Goal: Information Seeking & Learning: Compare options

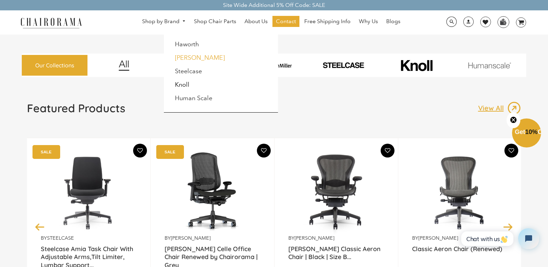
click at [186, 57] on link "[PERSON_NAME]" at bounding box center [200, 58] width 50 height 8
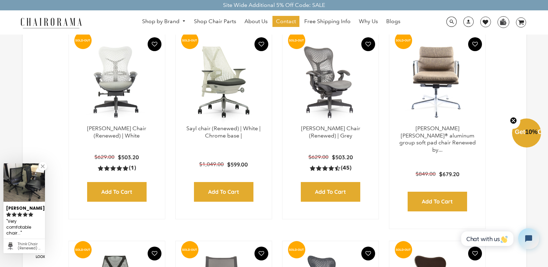
scroll to position [552, 0]
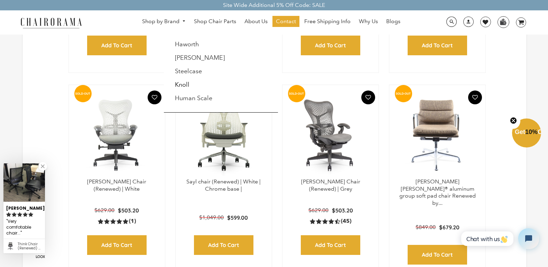
click at [175, 22] on link "Shop by Brand" at bounding box center [164, 21] width 50 height 11
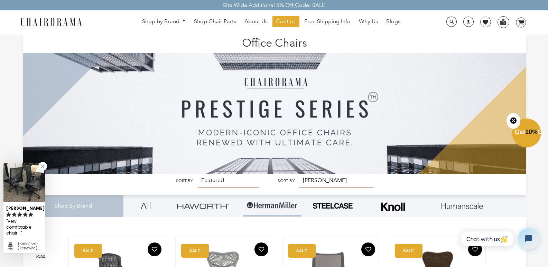
click at [178, 15] on div "Shop by Brand Haworth Herman Miller Steelcase Knoll Human Scale" at bounding box center [274, 22] width 548 height 24
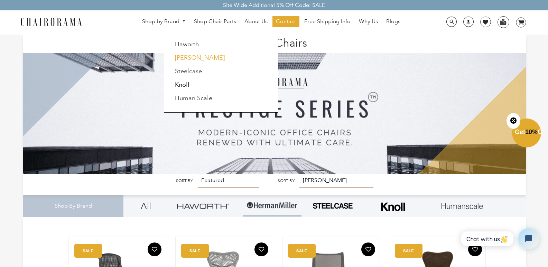
click at [189, 61] on link "[PERSON_NAME]" at bounding box center [200, 58] width 50 height 8
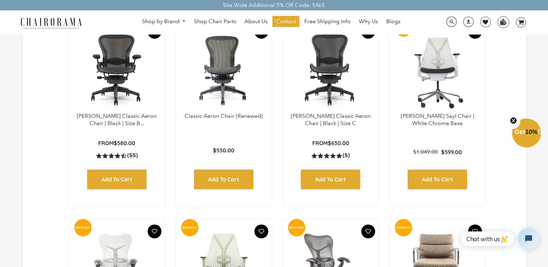
scroll to position [346, 0]
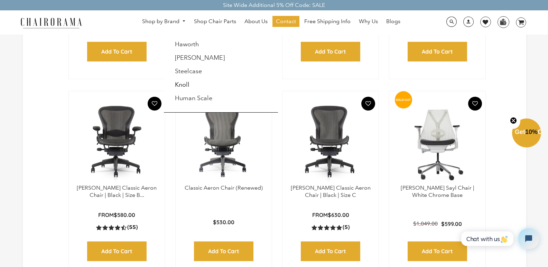
click at [170, 18] on link "Shop by Brand" at bounding box center [164, 21] width 50 height 11
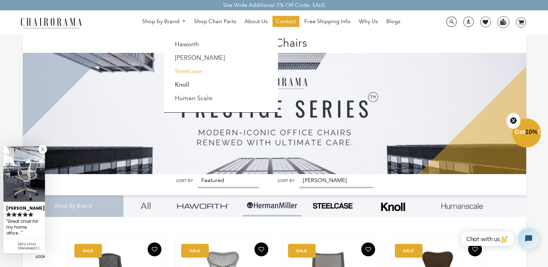
click at [184, 67] on link "Steelcase" at bounding box center [188, 71] width 27 height 8
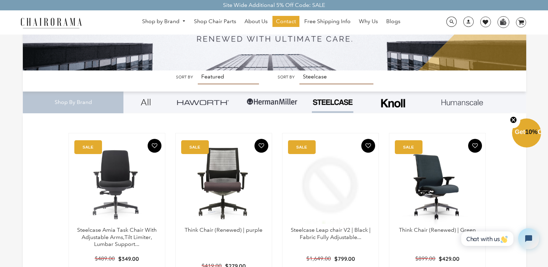
click at [445, 209] on img at bounding box center [437, 183] width 82 height 86
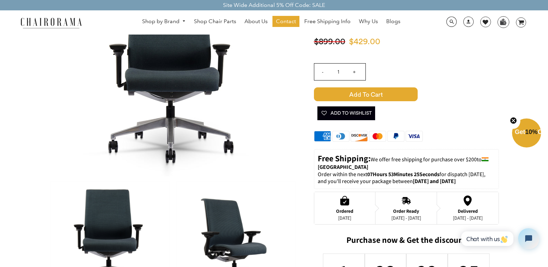
scroll to position [35, 0]
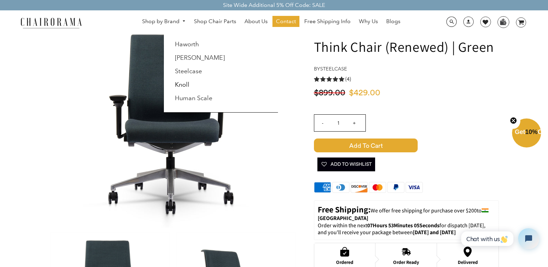
click at [175, 21] on link "Shop by Brand" at bounding box center [164, 21] width 50 height 11
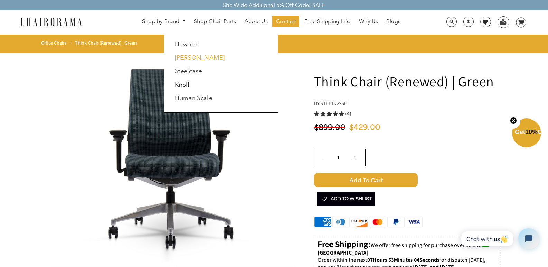
click at [195, 57] on link "[PERSON_NAME]" at bounding box center [200, 58] width 50 height 8
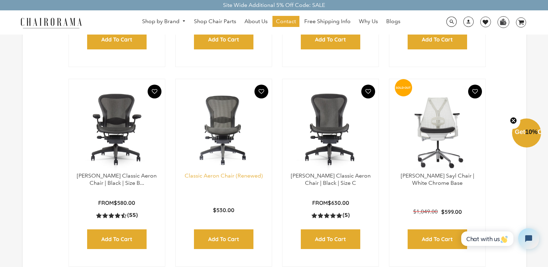
scroll to position [379, 0]
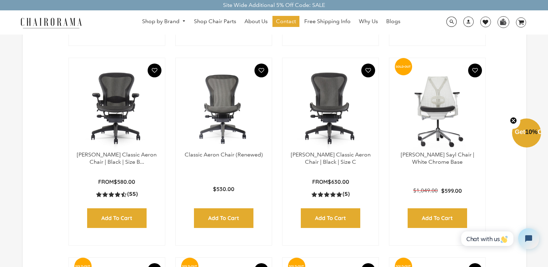
click at [127, 138] on img at bounding box center [117, 108] width 82 height 86
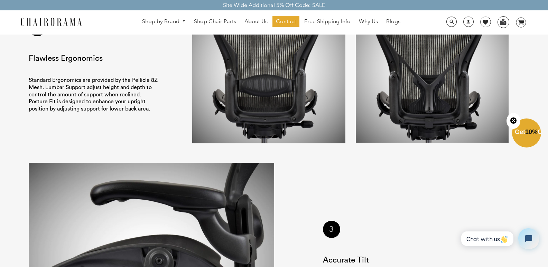
scroll to position [933, 0]
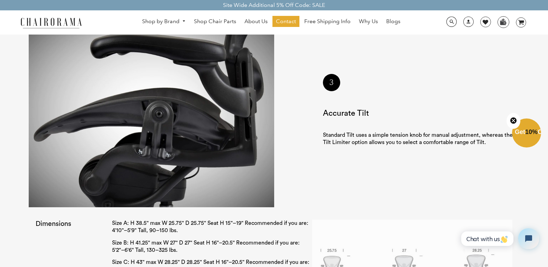
scroll to position [1037, 0]
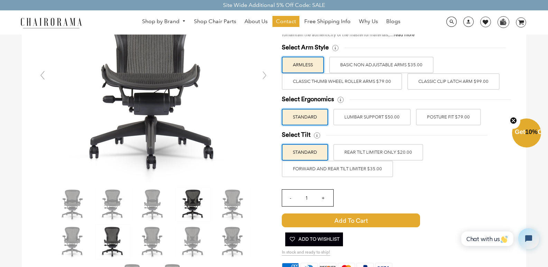
scroll to position [104, 0]
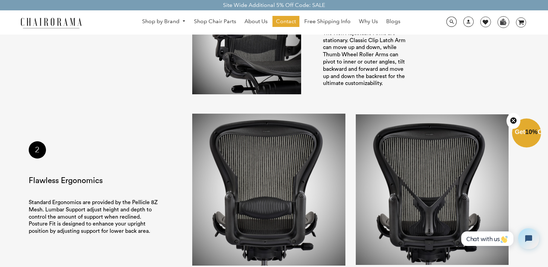
scroll to position [726, 0]
